Goal: Obtain resource: Download file/media

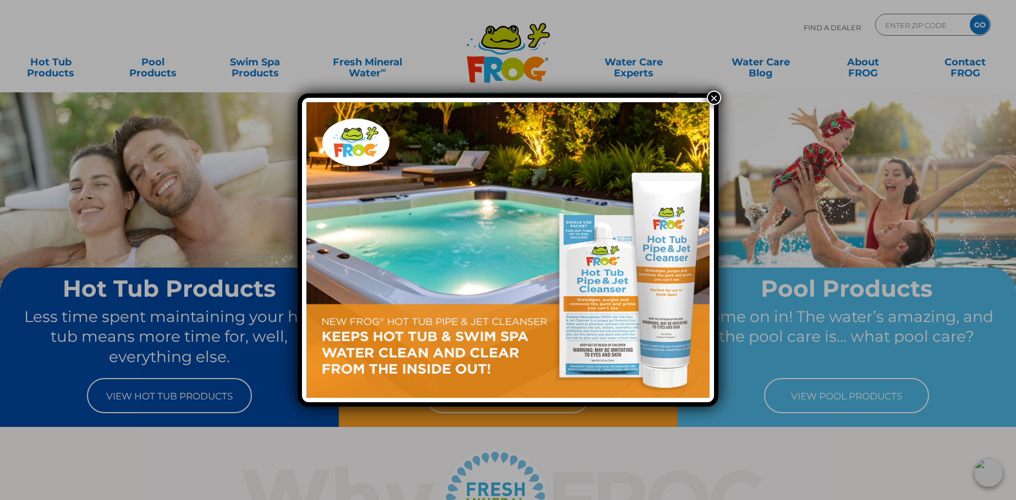
click at [714, 97] on button "×" at bounding box center [714, 98] width 14 height 14
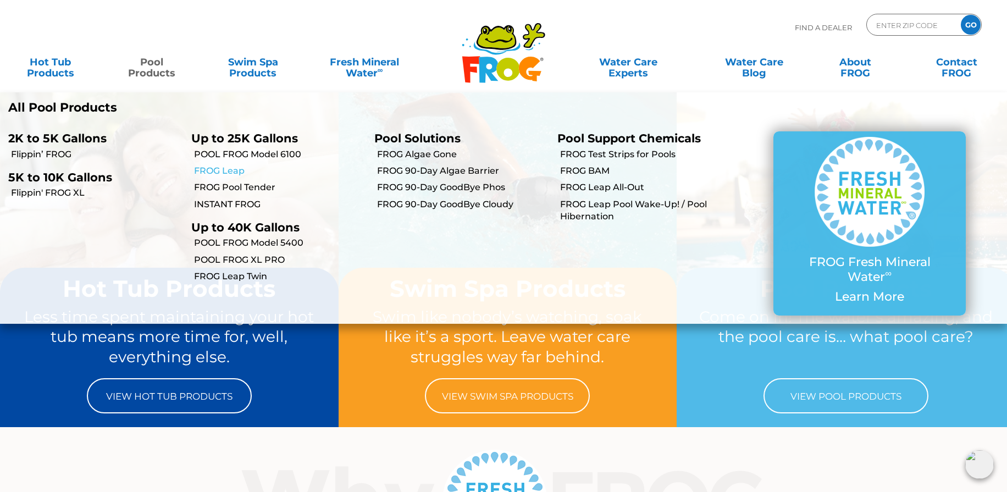
click at [228, 172] on link "FROG Leap" at bounding box center [280, 171] width 172 height 12
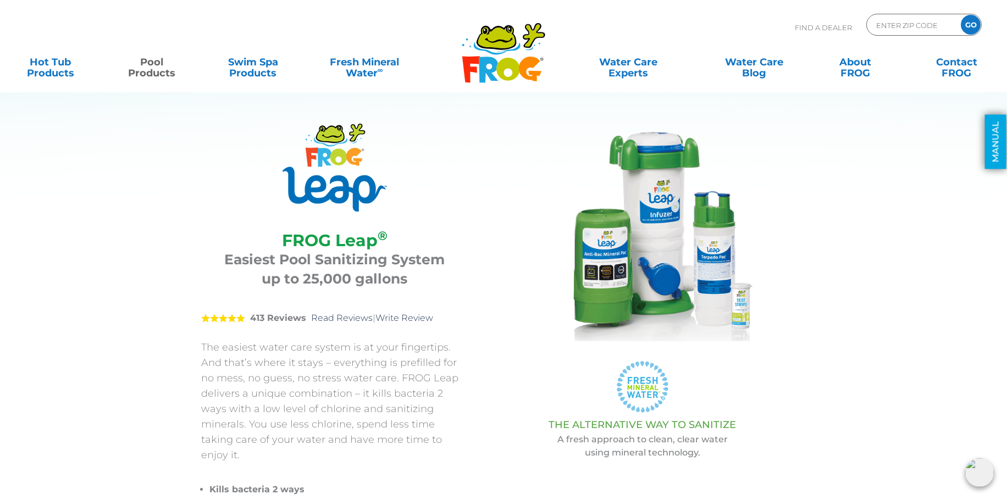
click at [993, 148] on link "MANUAL" at bounding box center [995, 142] width 21 height 54
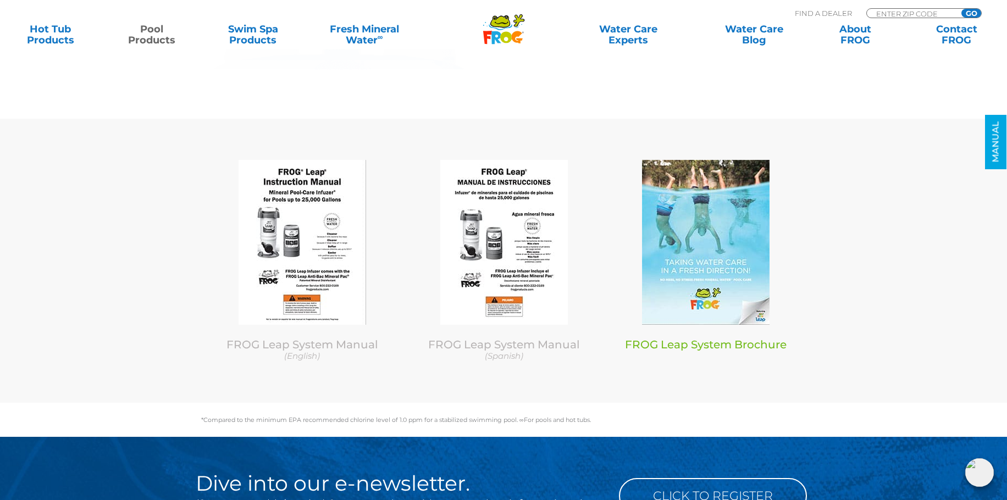
scroll to position [5406, 0]
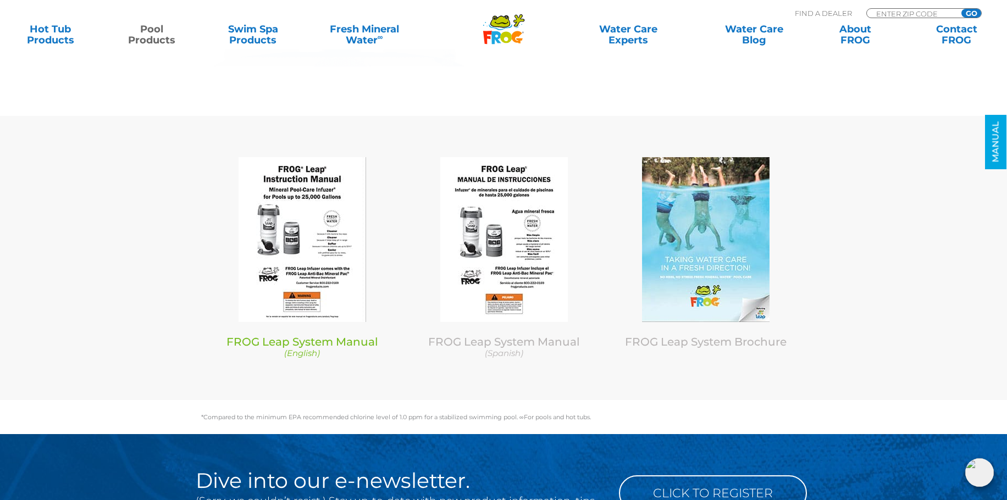
click at [304, 211] on img at bounding box center [303, 239] width 128 height 165
